Goal: Information Seeking & Learning: Learn about a topic

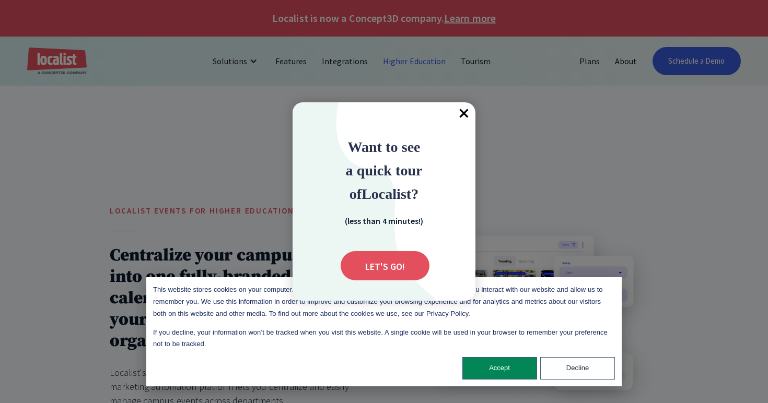
click at [147, 222] on div at bounding box center [384, 201] width 768 height 403
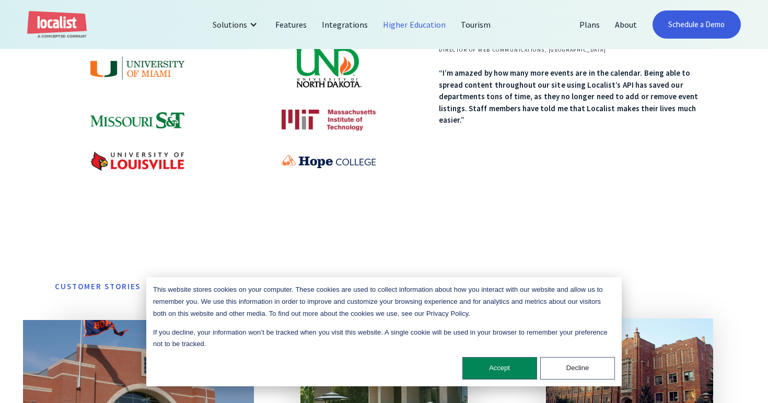
scroll to position [605, 0]
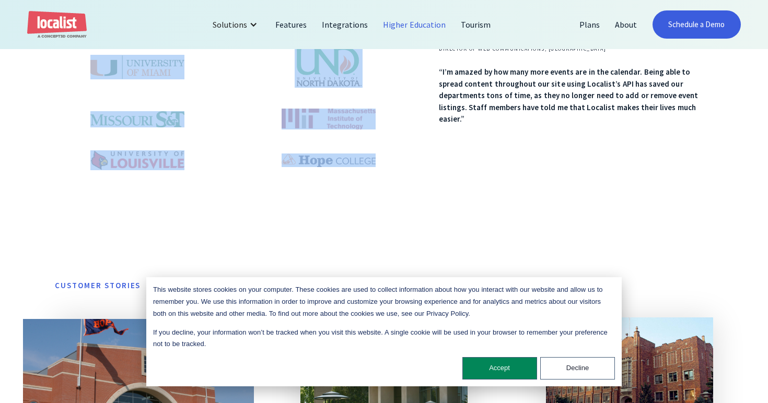
drag, startPoint x: 404, startPoint y: 202, endPoint x: 136, endPoint y: 64, distance: 301.4
click at [136, 64] on div "We know higher ed Since our founding more than 10 years ago, leading universiti…" at bounding box center [233, 79] width 356 height 292
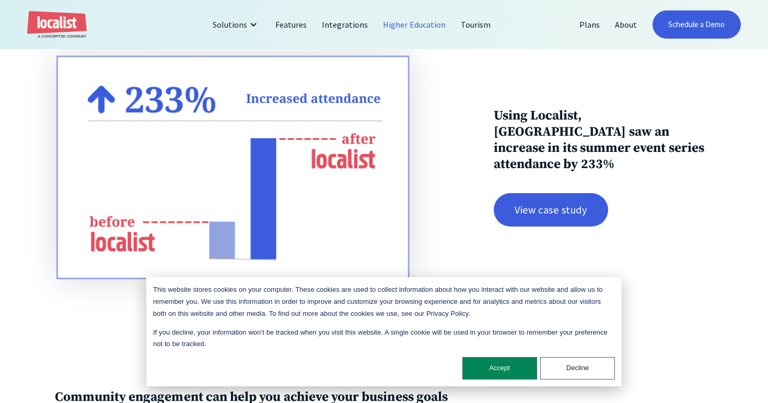
scroll to position [1366, 0]
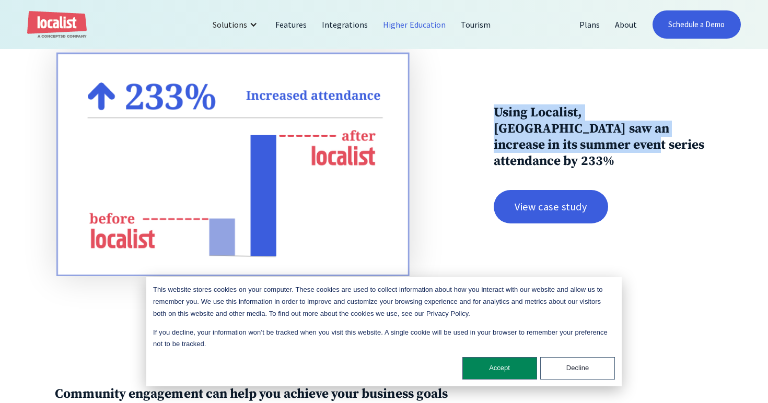
drag, startPoint x: 491, startPoint y: 101, endPoint x: 530, endPoint y: 145, distance: 59.2
click at [530, 146] on div "Using Localist, University of Louisville saw an increase in its summer event se…" at bounding box center [384, 164] width 658 height 224
click at [530, 145] on h3 "Using Localist, University of Louisville saw an increase in its summer event se…" at bounding box center [603, 136] width 219 height 65
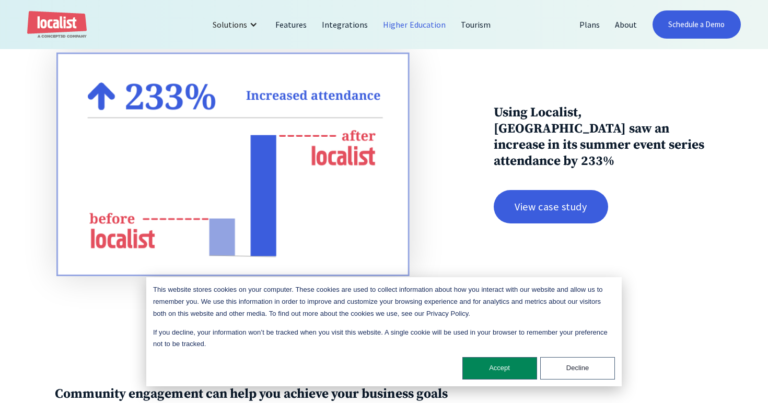
click at [447, 158] on div "Using Localist, University of Louisville saw an increase in its summer event se…" at bounding box center [384, 164] width 658 height 224
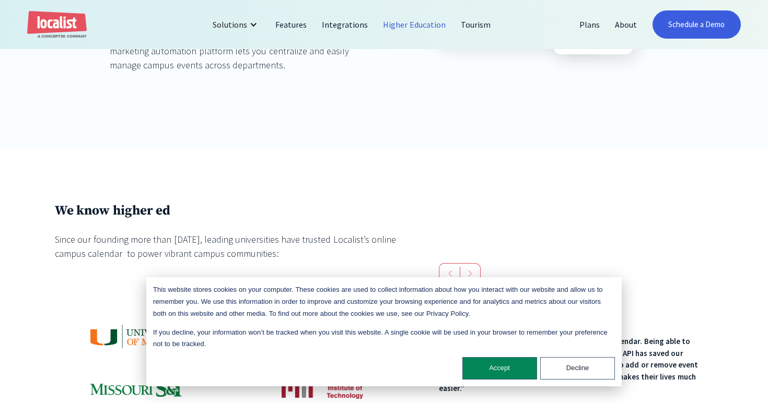
scroll to position [239, 0]
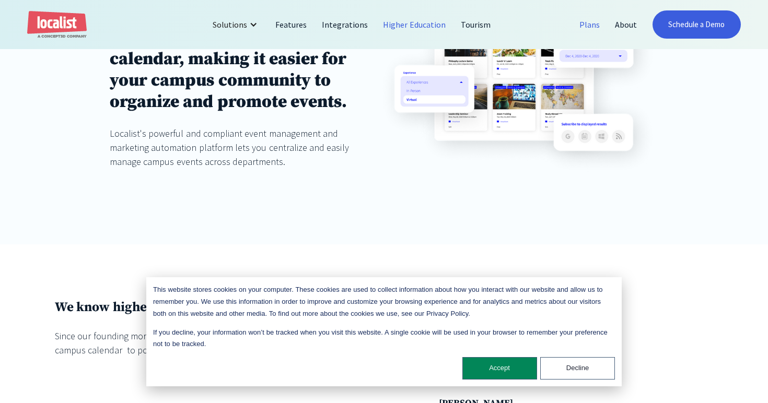
click at [601, 32] on link "Plans" at bounding box center [590, 24] width 36 height 25
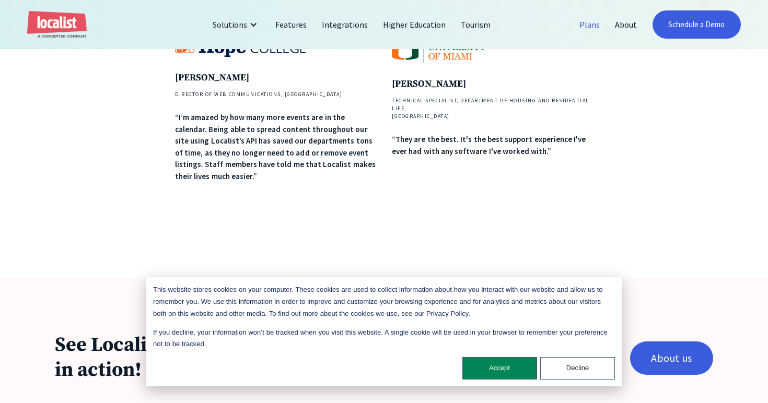
scroll to position [730, 0]
